Goal: Task Accomplishment & Management: Manage account settings

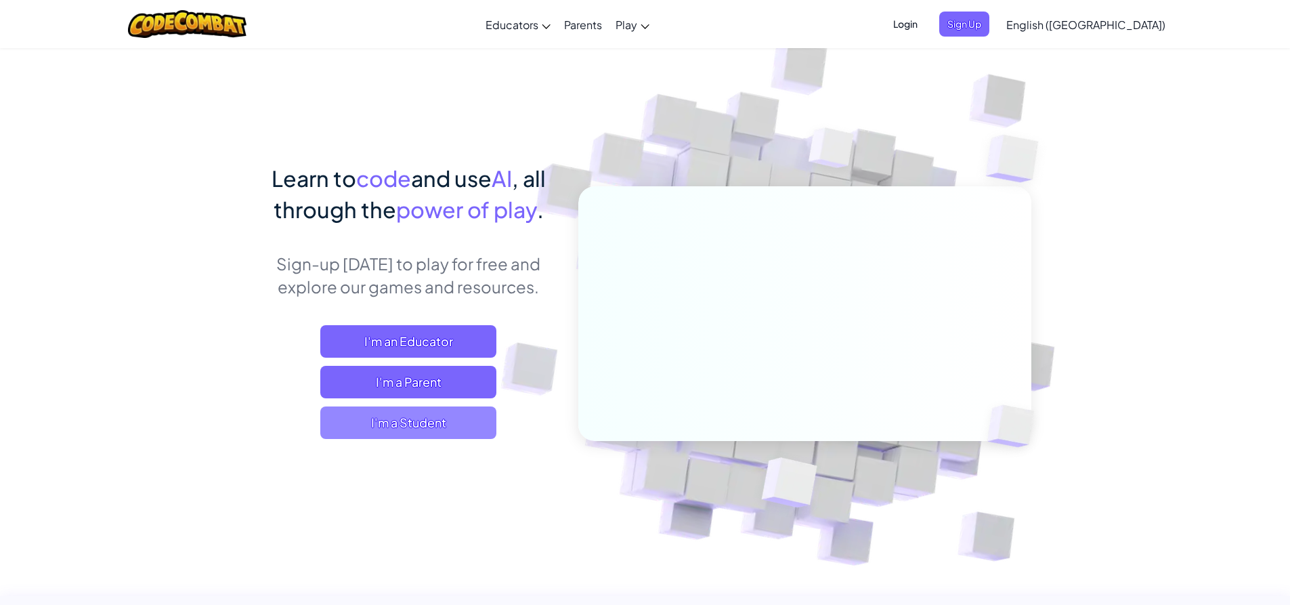
click at [420, 418] on span "I'm a Student" at bounding box center [408, 422] width 176 height 33
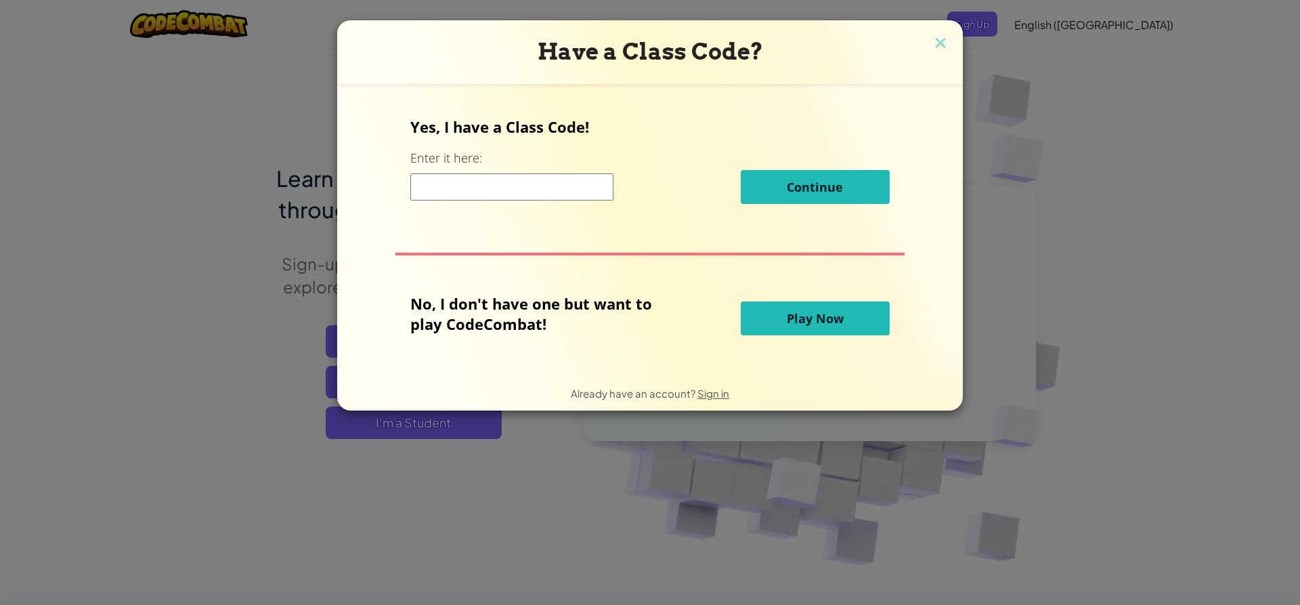
click at [481, 191] on input at bounding box center [511, 186] width 203 height 27
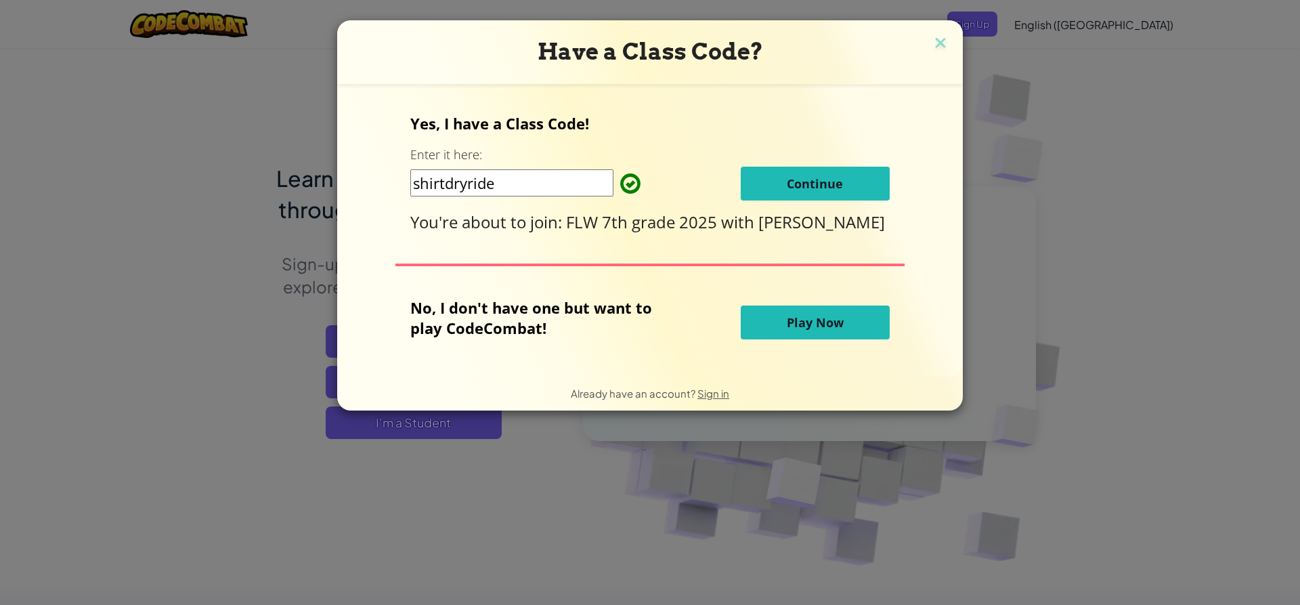
type input "shirtdryride"
click at [845, 186] on button "Continue" at bounding box center [815, 184] width 149 height 34
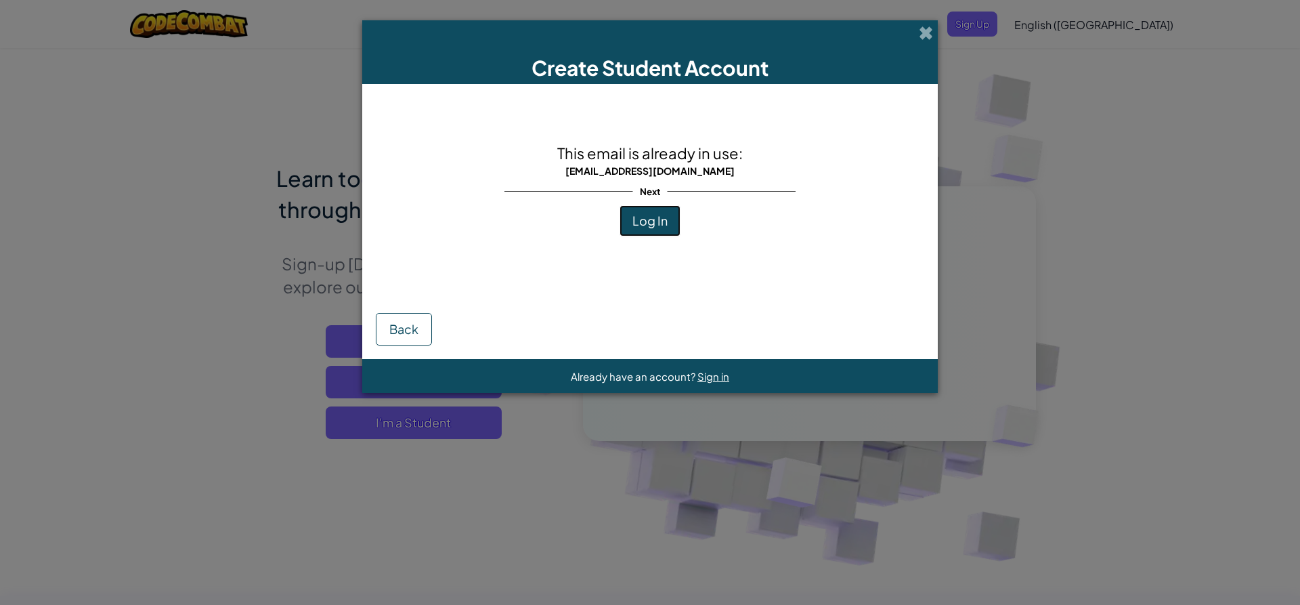
click at [668, 229] on button "Log In" at bounding box center [650, 220] width 61 height 31
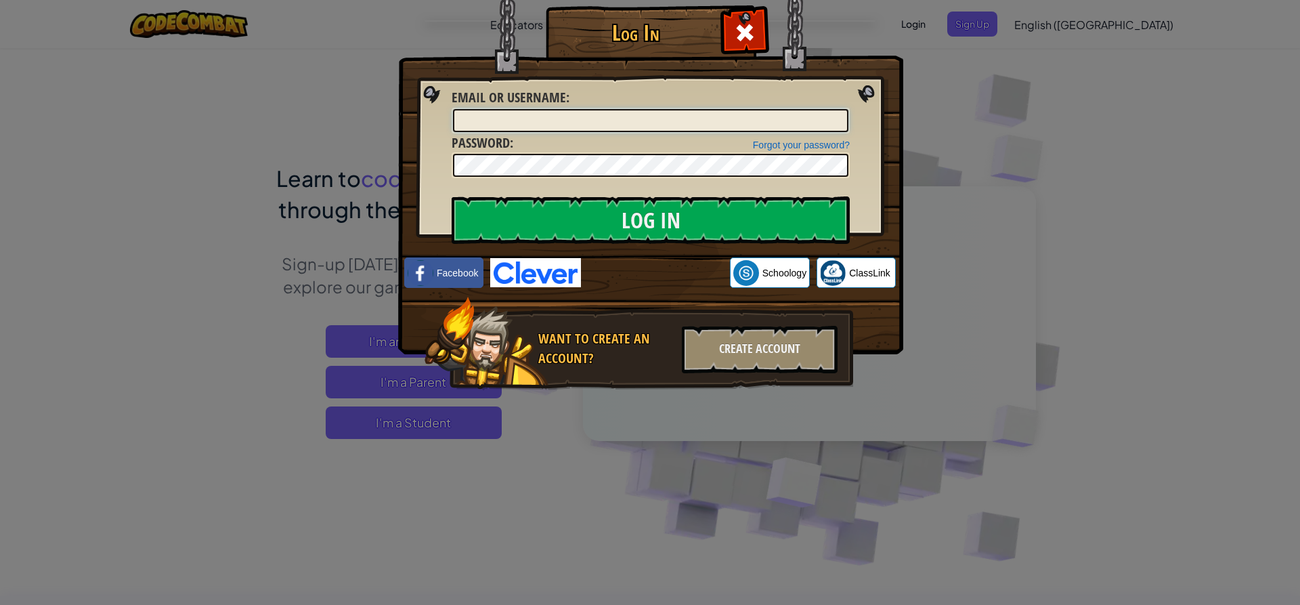
click at [571, 122] on input "Email or Username :" at bounding box center [650, 120] width 395 height 23
click at [452, 196] on input "Log In" at bounding box center [651, 219] width 398 height 47
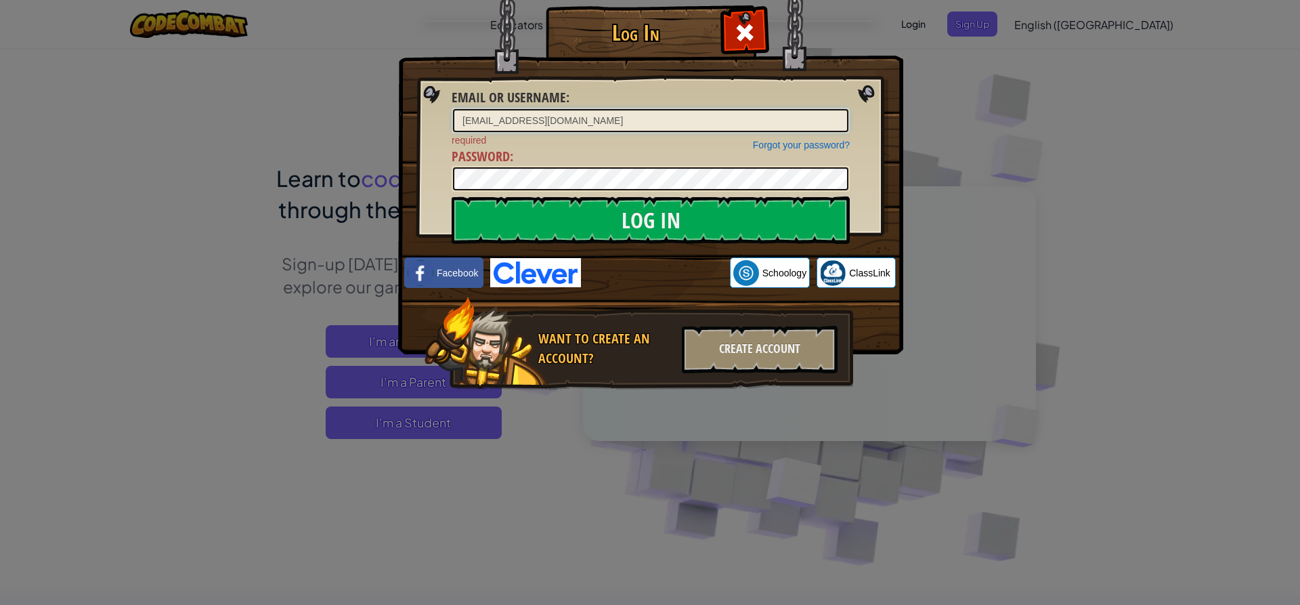
type input "[EMAIL_ADDRESS][DOMAIN_NAME]"
click at [452, 196] on input "Log In" at bounding box center [651, 219] width 398 height 47
click at [527, 201] on input "Log In" at bounding box center [651, 219] width 398 height 47
click at [575, 108] on div "[EMAIL_ADDRESS][DOMAIN_NAME]" at bounding box center [651, 121] width 398 height 26
drag, startPoint x: 574, startPoint y: 116, endPoint x: 433, endPoint y: 129, distance: 140.8
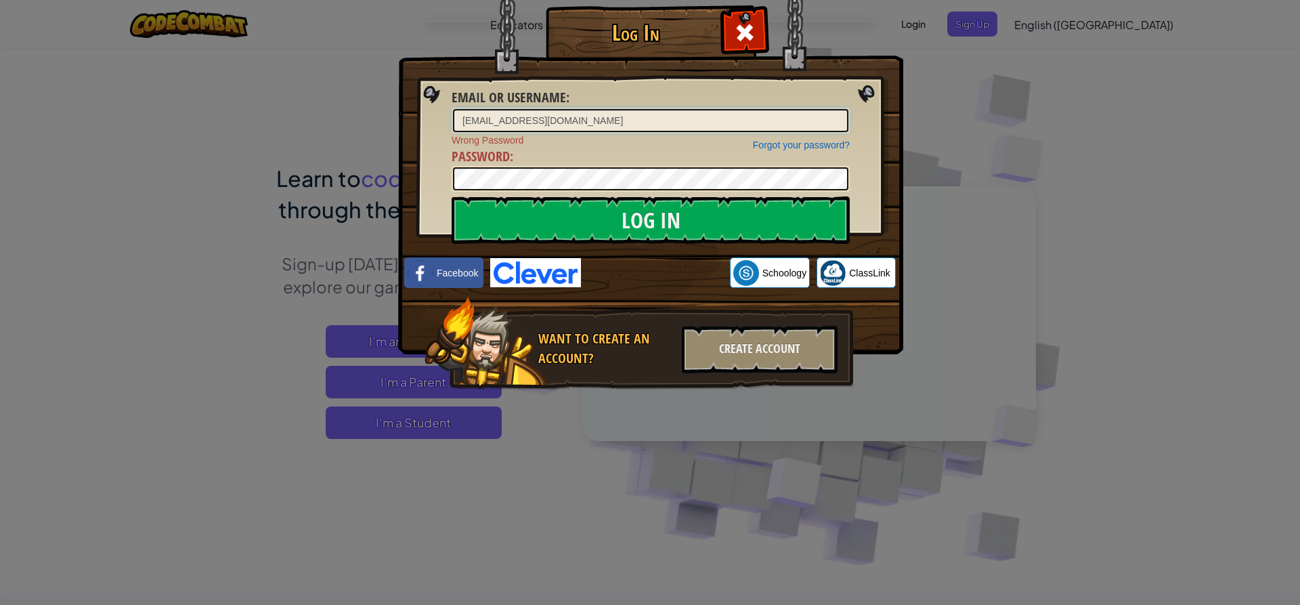
click at [433, 129] on div "Log In Email or Username : [EMAIL_ADDRESS][DOMAIN_NAME] Forgot your password? W…" at bounding box center [650, 217] width 451 height 394
click at [603, 228] on input "Log In" at bounding box center [651, 219] width 398 height 47
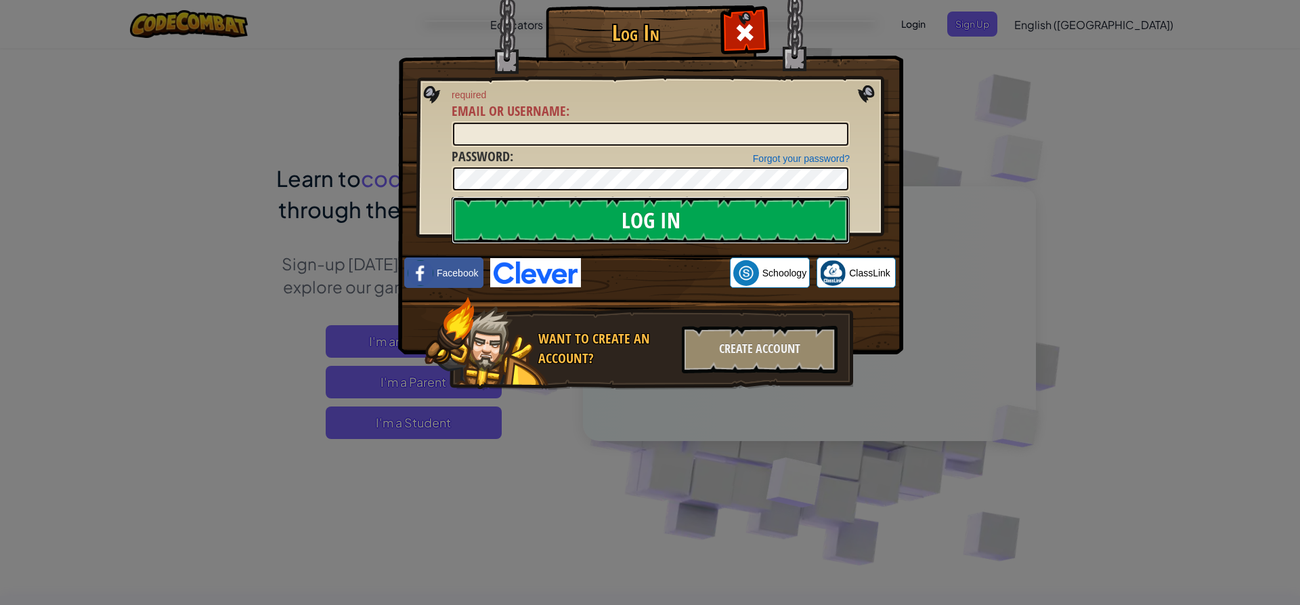
click at [603, 228] on input "Log In" at bounding box center [651, 219] width 398 height 47
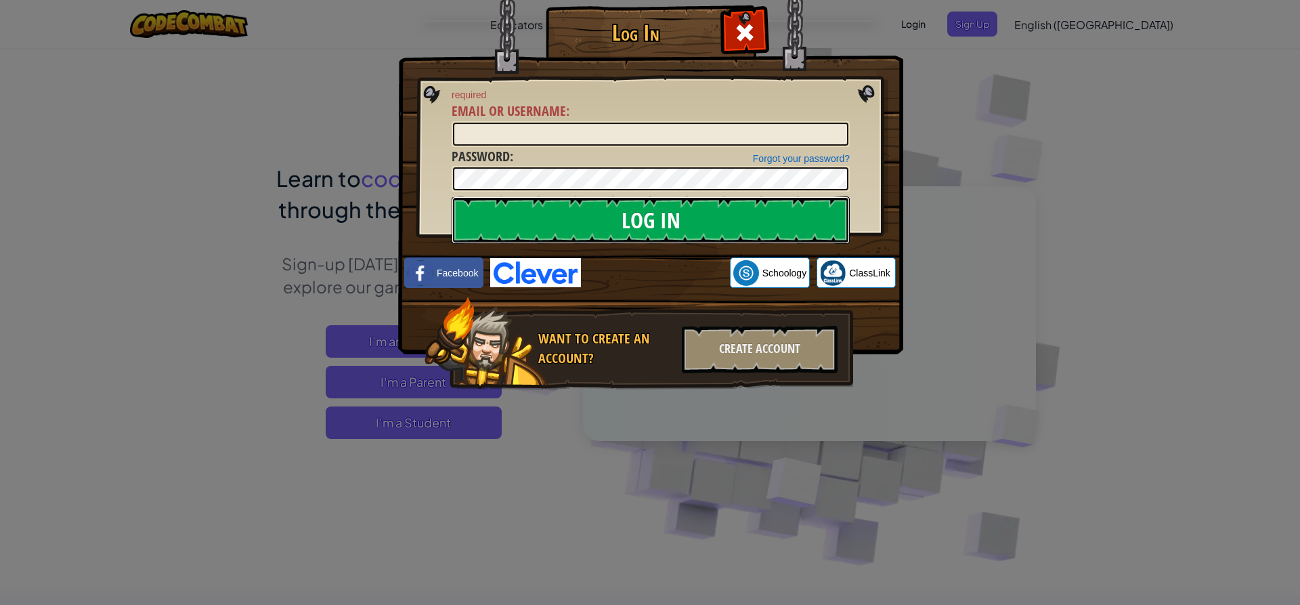
click at [606, 221] on input "Log In" at bounding box center [651, 219] width 398 height 47
click at [662, 214] on input "Log In" at bounding box center [651, 219] width 398 height 47
click at [657, 223] on input "Log In" at bounding box center [651, 219] width 398 height 47
drag, startPoint x: 652, startPoint y: 223, endPoint x: 652, endPoint y: 214, distance: 9.5
click at [651, 223] on input "Log In" at bounding box center [651, 219] width 398 height 47
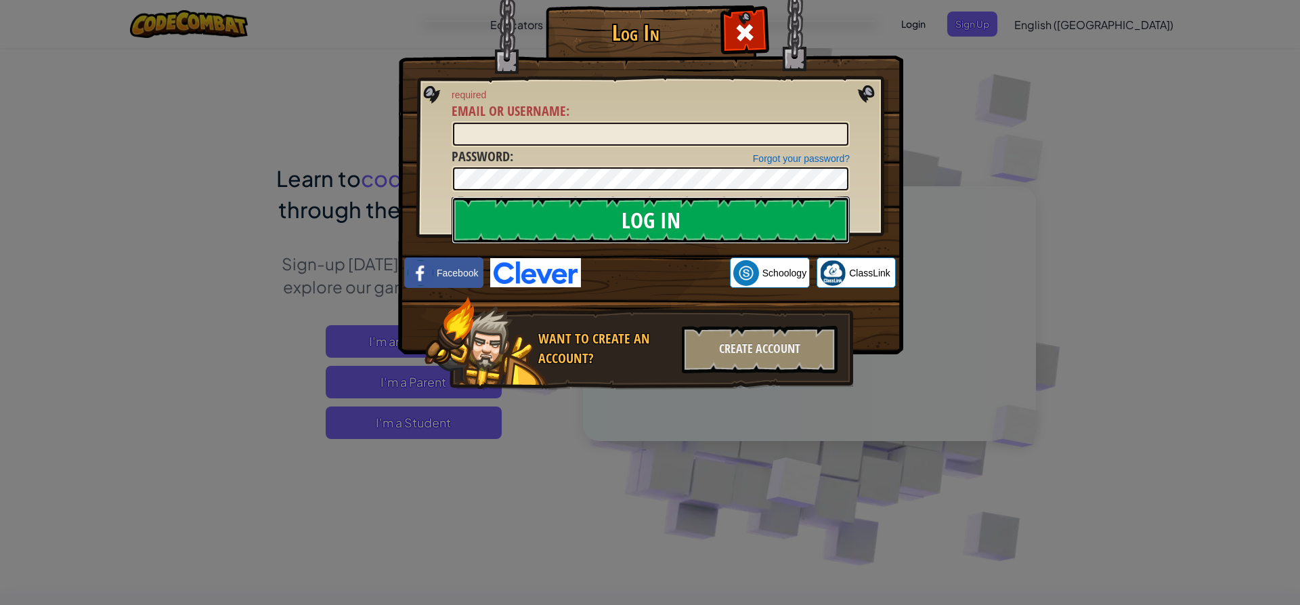
click at [653, 209] on input "Log In" at bounding box center [651, 219] width 398 height 47
click at [645, 184] on form "required Email or Username : Forgot your password? Password : Log In" at bounding box center [651, 140] width 398 height 104
click at [639, 199] on input "Log In" at bounding box center [651, 219] width 398 height 47
click at [645, 212] on input "Log In" at bounding box center [651, 219] width 398 height 47
click at [637, 210] on input "Log In" at bounding box center [651, 219] width 398 height 47
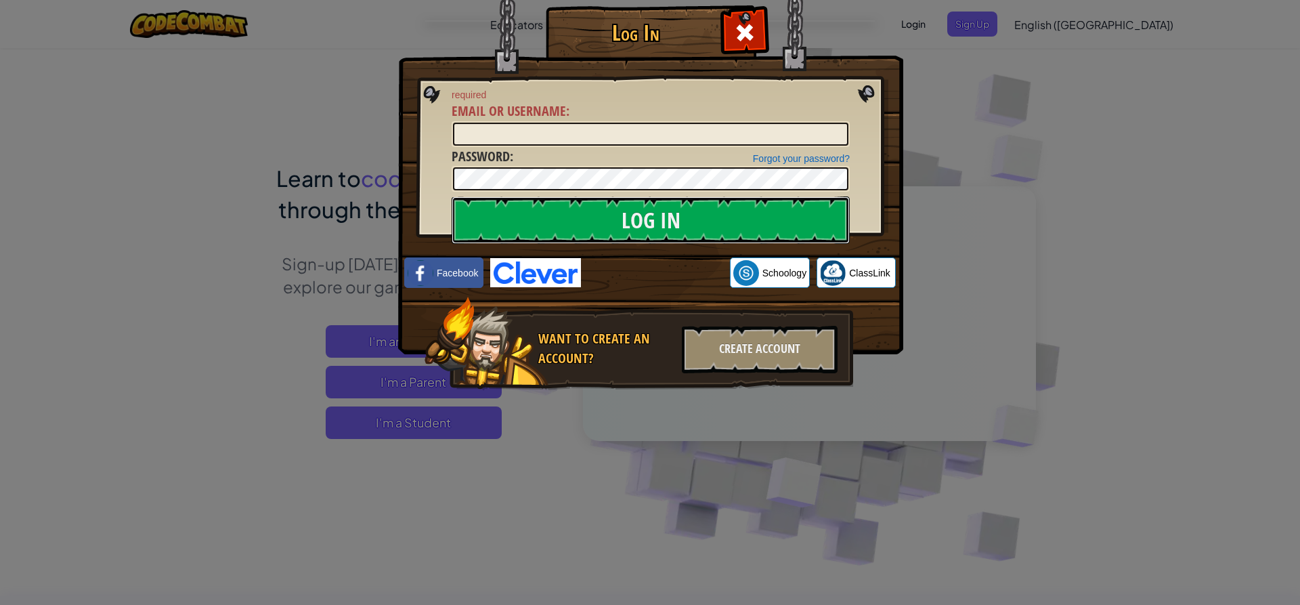
click at [621, 192] on div "Log In required Email or Username : Forgot your password? Password : Log In Log…" at bounding box center [650, 217] width 451 height 394
click at [624, 192] on div at bounding box center [651, 179] width 398 height 26
click at [608, 213] on input "Log In" at bounding box center [651, 219] width 398 height 47
click at [612, 219] on input "Log In" at bounding box center [651, 219] width 398 height 47
click at [565, 133] on input "Email or Username :" at bounding box center [650, 134] width 395 height 23
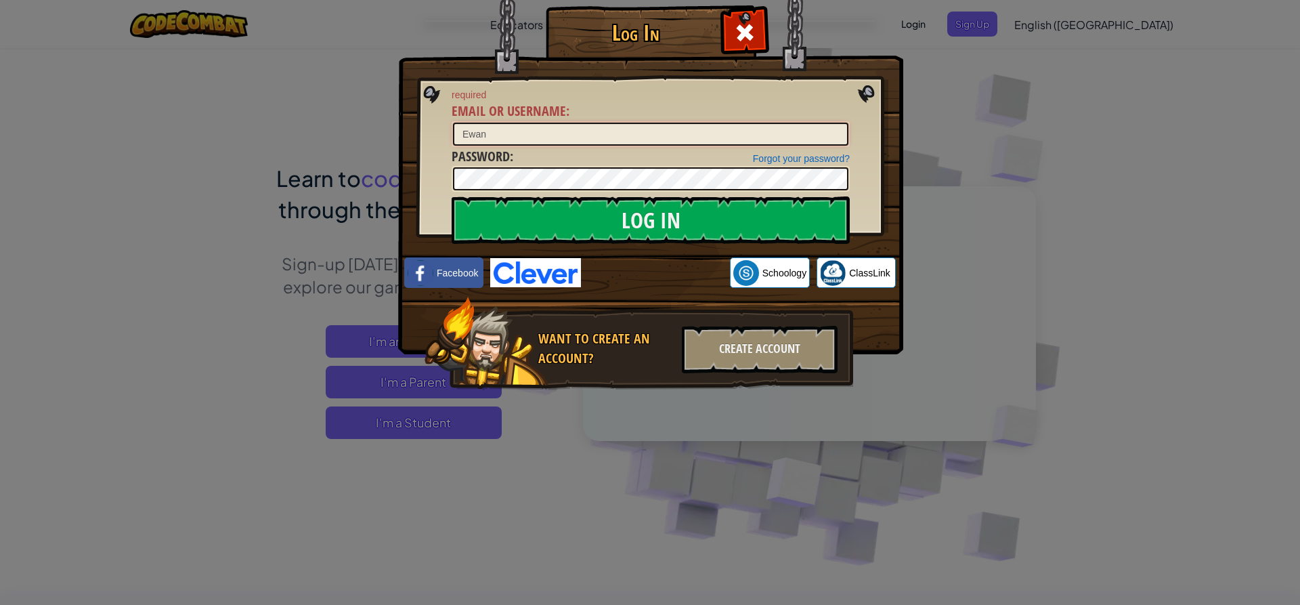
type input "Ewan"
click at [452, 196] on input "Log In" at bounding box center [651, 219] width 398 height 47
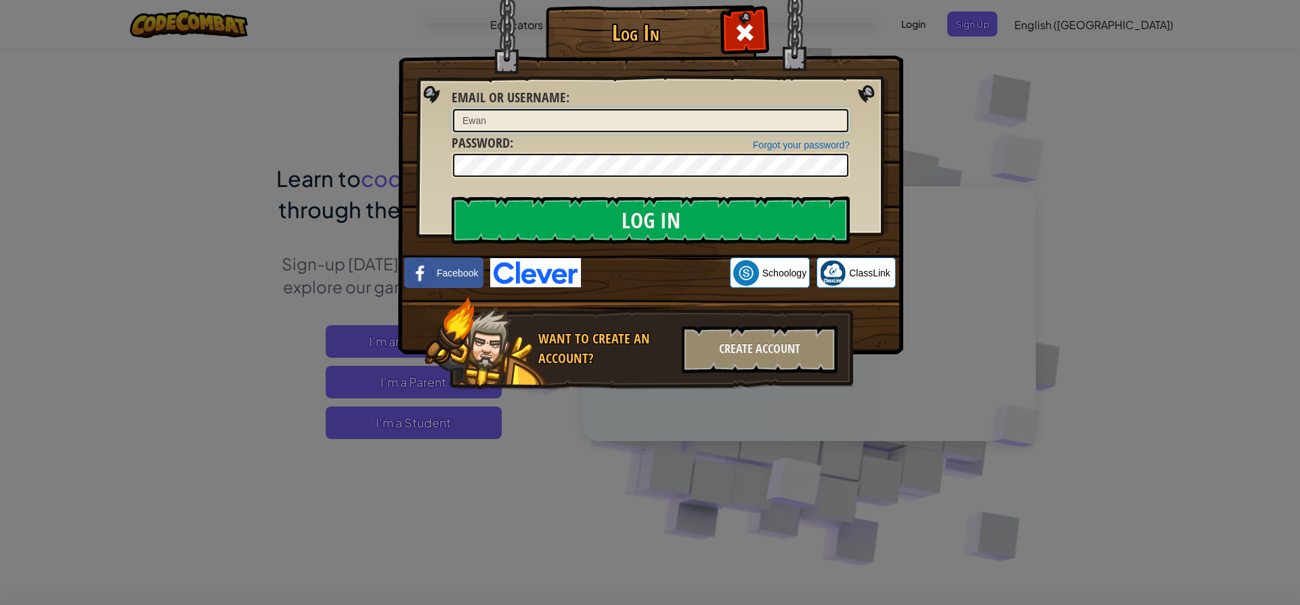
click at [452, 196] on input "Log In" at bounding box center [651, 219] width 398 height 47
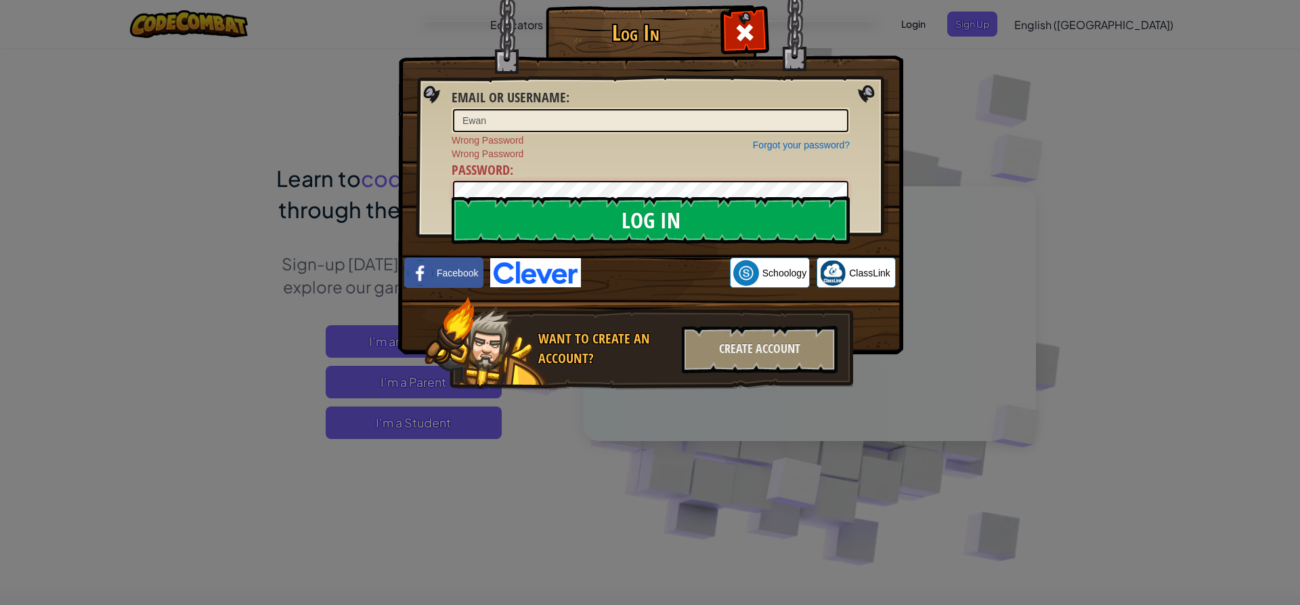
click at [466, 198] on form "Email or Username : [PERSON_NAME] your password? Wrong Password Wrong Password …" at bounding box center [651, 146] width 398 height 117
